Goal: Task Accomplishment & Management: Manage account settings

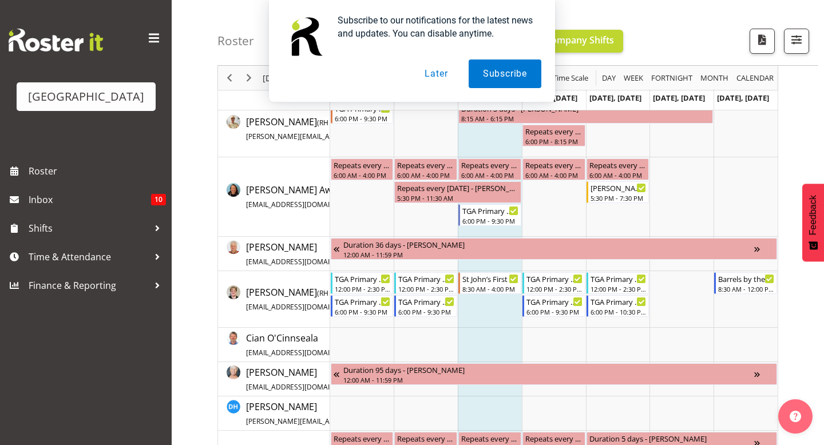
scroll to position [417, 0]
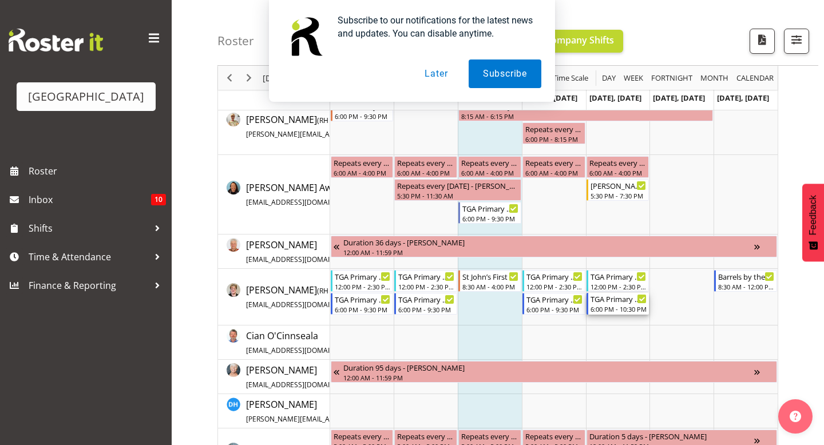
click at [611, 307] on div "6:00 PM - 10:30 PM" at bounding box center [618, 308] width 57 height 9
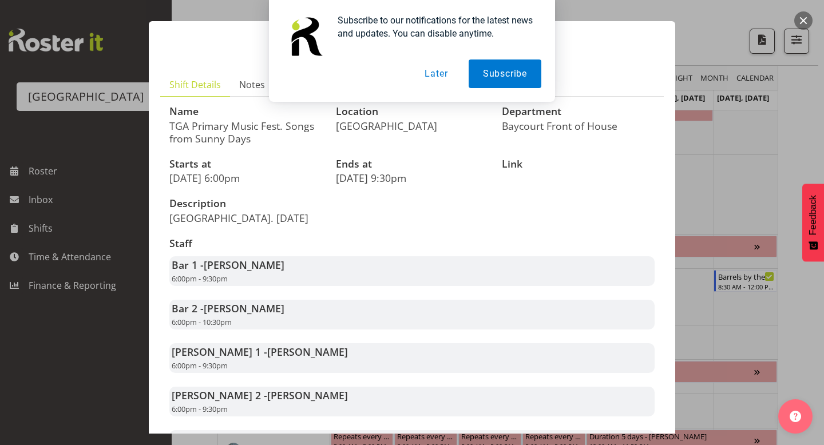
scroll to position [0, 0]
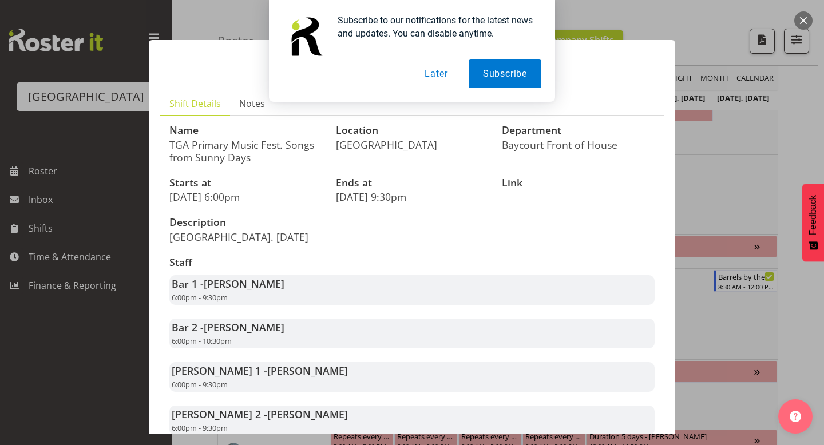
click at [436, 71] on button "Later" at bounding box center [435, 73] width 51 height 29
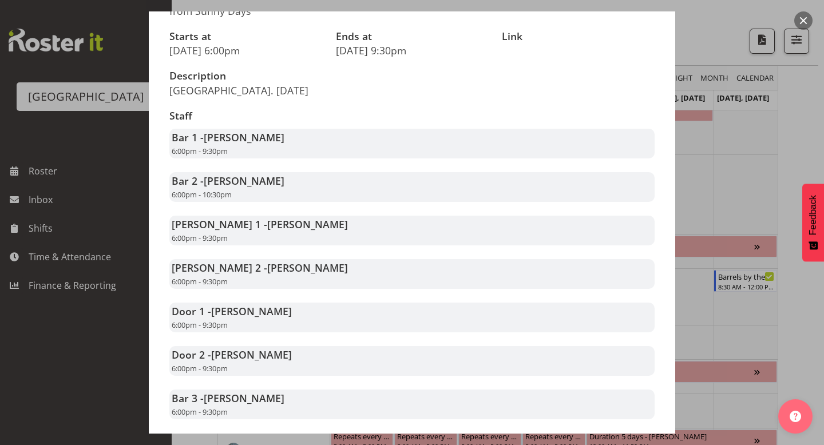
scroll to position [206, 0]
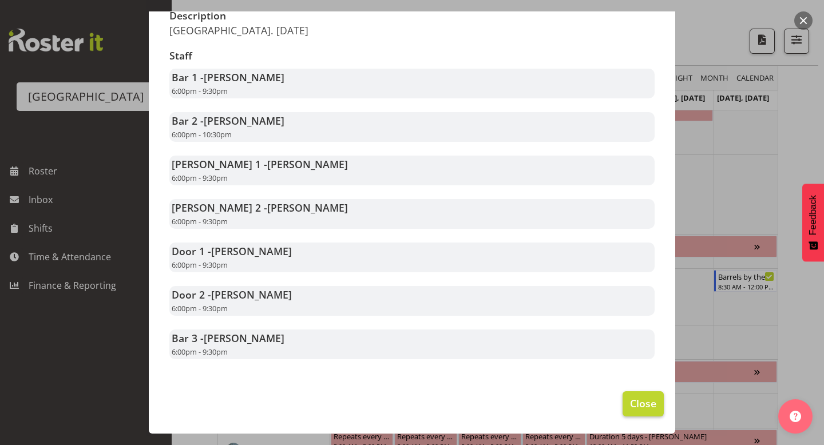
click at [626, 409] on button "Close" at bounding box center [642, 403] width 41 height 25
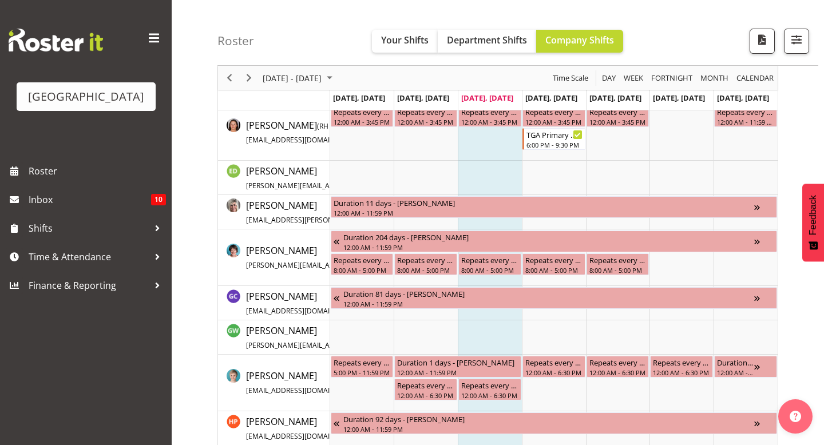
scroll to position [1024, 0]
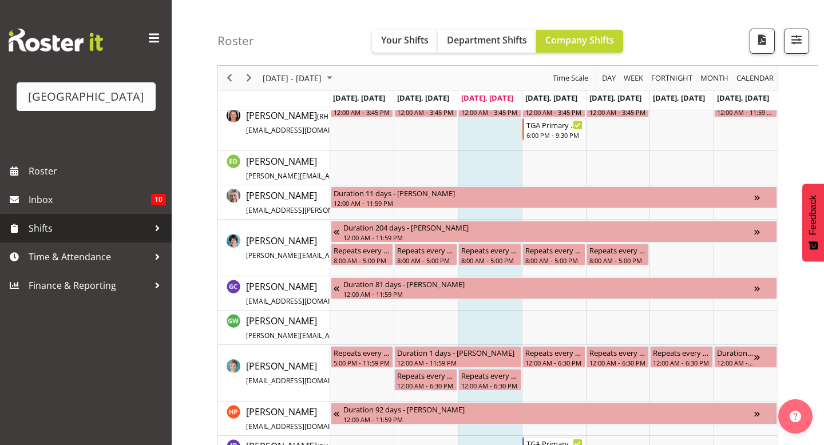
click at [82, 237] on span "Shifts" at bounding box center [89, 228] width 120 height 17
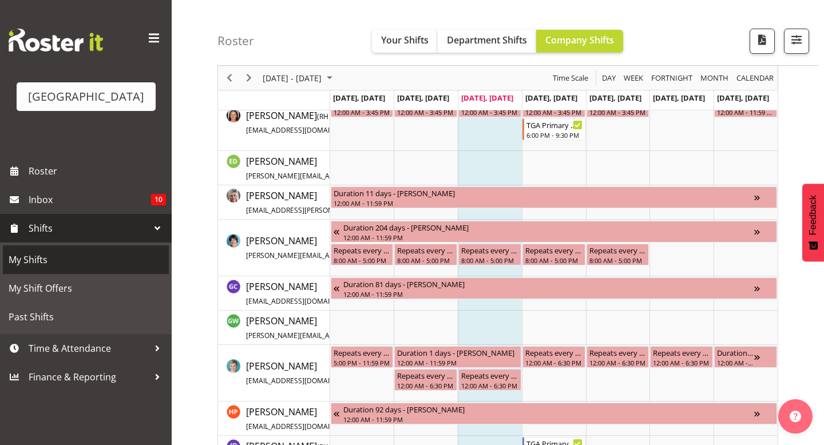
click at [67, 268] on span "My Shifts" at bounding box center [86, 259] width 154 height 17
